Goal: Transaction & Acquisition: Subscribe to service/newsletter

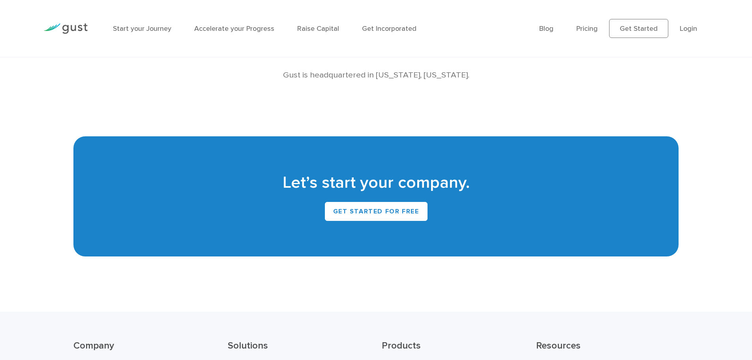
scroll to position [842, 0]
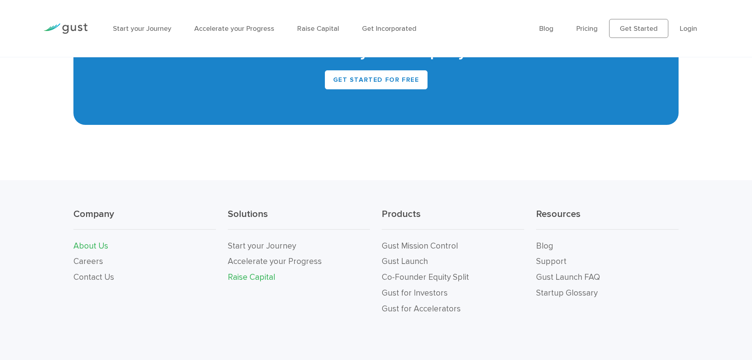
click at [264, 277] on link "Raise Capital" at bounding box center [251, 277] width 47 height 10
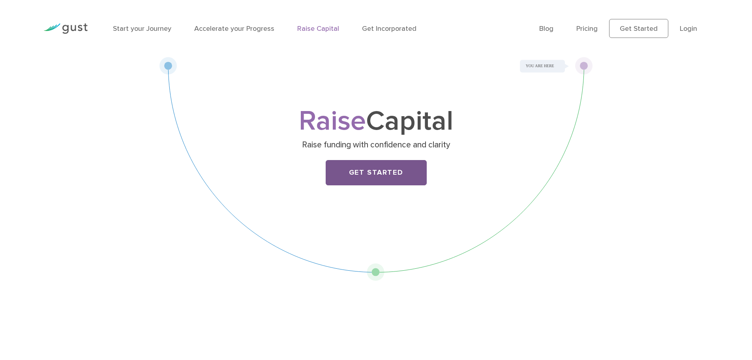
click at [372, 163] on link "Get Started" at bounding box center [376, 172] width 101 height 25
